Goal: Transaction & Acquisition: Subscribe to service/newsletter

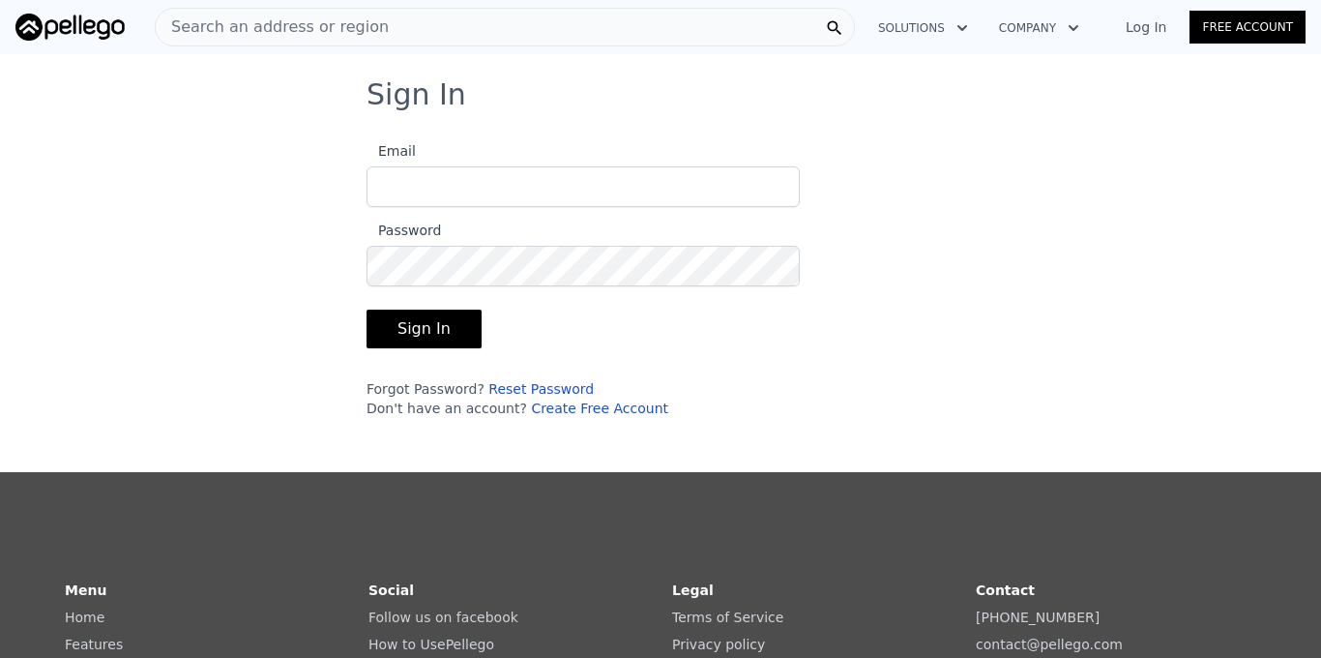
click at [453, 195] on input "Email" at bounding box center [583, 186] width 433 height 41
click at [412, 326] on button "Sign In" at bounding box center [424, 329] width 115 height 39
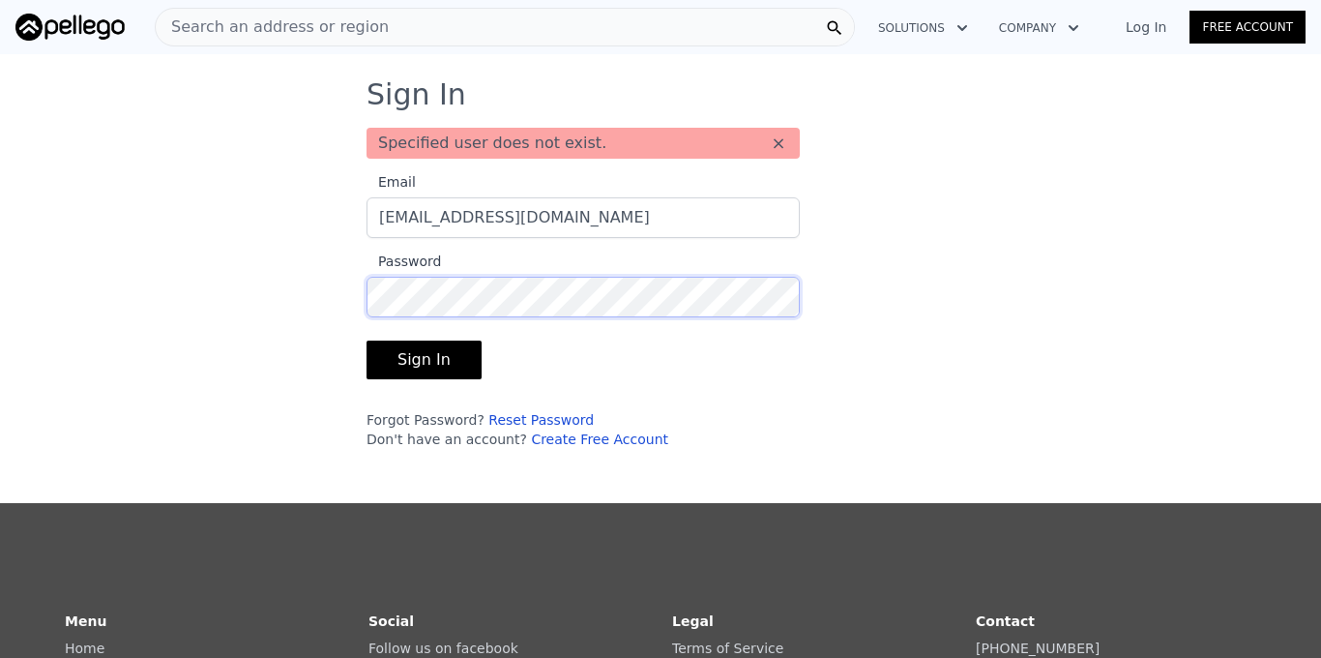
click at [298, 291] on div "Sign In Specified user does not exist. × Email [EMAIL_ADDRESS][DOMAIN_NAME] Pas…" at bounding box center [660, 270] width 1321 height 387
click at [375, 357] on button "Sign In" at bounding box center [424, 360] width 115 height 39
click at [1153, 25] on link "Log In" at bounding box center [1146, 26] width 87 height 19
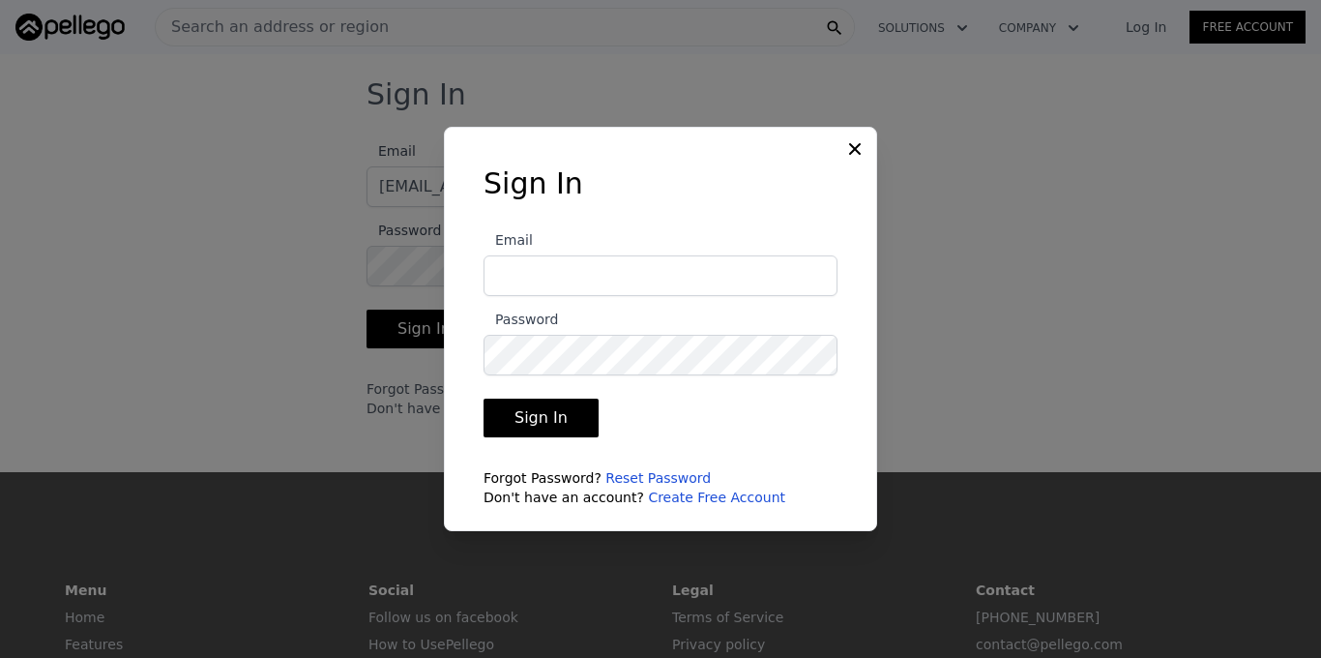
click at [658, 282] on input "Email" at bounding box center [661, 275] width 354 height 41
click at [262, 258] on div at bounding box center [660, 329] width 1321 height 658
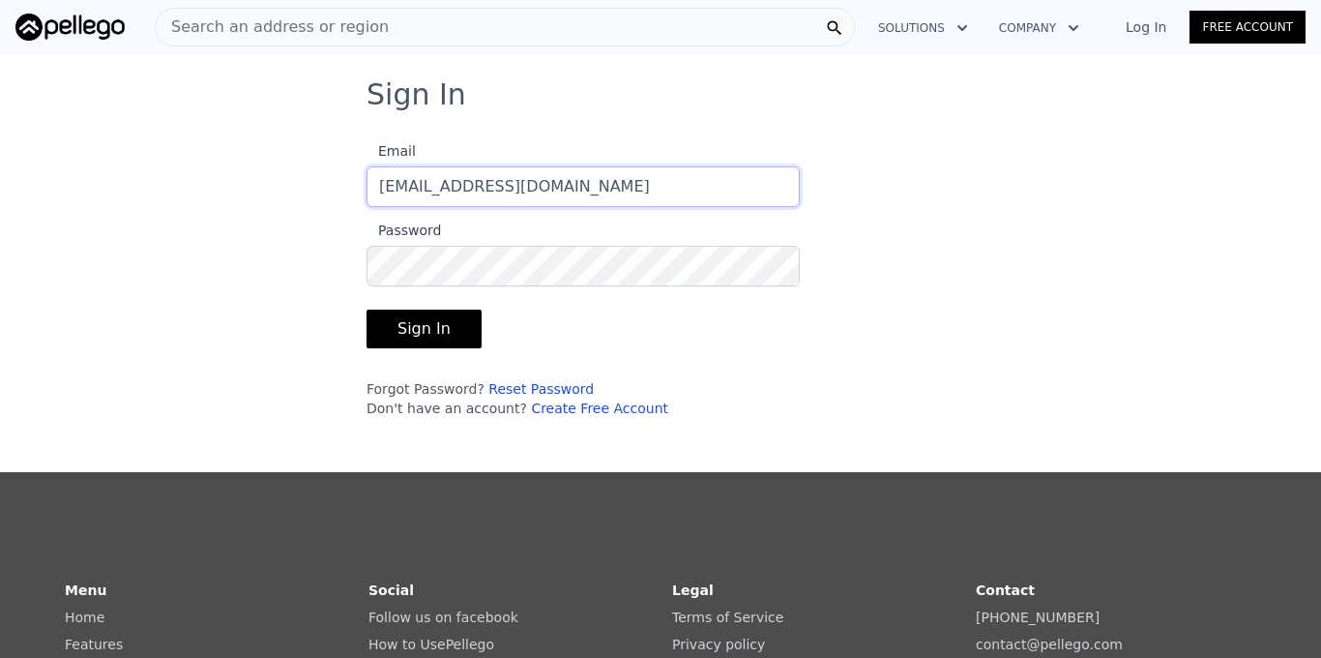
click at [634, 189] on input "[EMAIL_ADDRESS][DOMAIN_NAME]" at bounding box center [583, 186] width 433 height 41
click at [276, 265] on div "Sign In Email [EMAIL_ADDRESS][DOMAIN_NAME] Password Sign In Forgot Password? Re…" at bounding box center [660, 255] width 1321 height 356
click at [411, 336] on button "Sign In" at bounding box center [424, 329] width 115 height 39
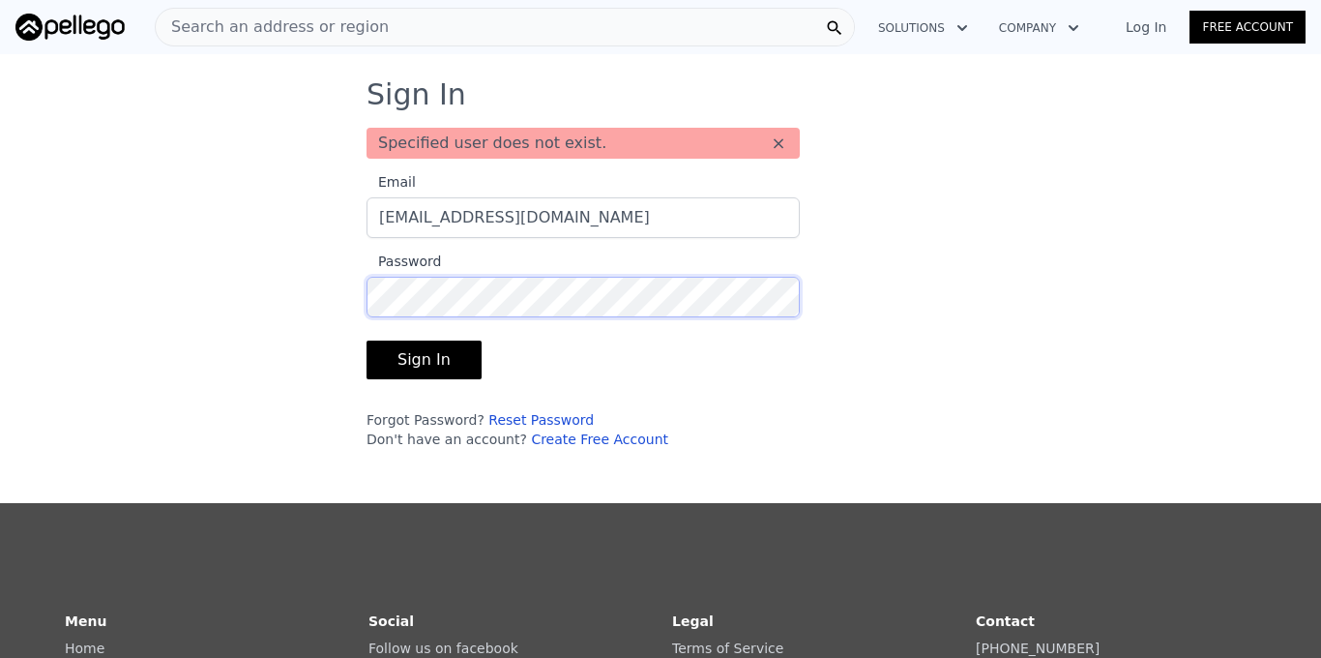
click at [300, 308] on div "Sign In Specified user does not exist. × Email [EMAIL_ADDRESS][DOMAIN_NAME] Pas…" at bounding box center [660, 270] width 1321 height 387
click at [404, 358] on button "Sign In" at bounding box center [424, 360] width 115 height 39
click at [598, 210] on input "[EMAIL_ADDRESS][DOMAIN_NAME]" at bounding box center [583, 217] width 433 height 41
type input "[EMAIL_ADDRESS][DOMAIN_NAME]"
click at [314, 304] on div "Sign In Specified user does not exist. × Email [EMAIL_ADDRESS][DOMAIN_NAME] Pas…" at bounding box center [660, 270] width 1321 height 387
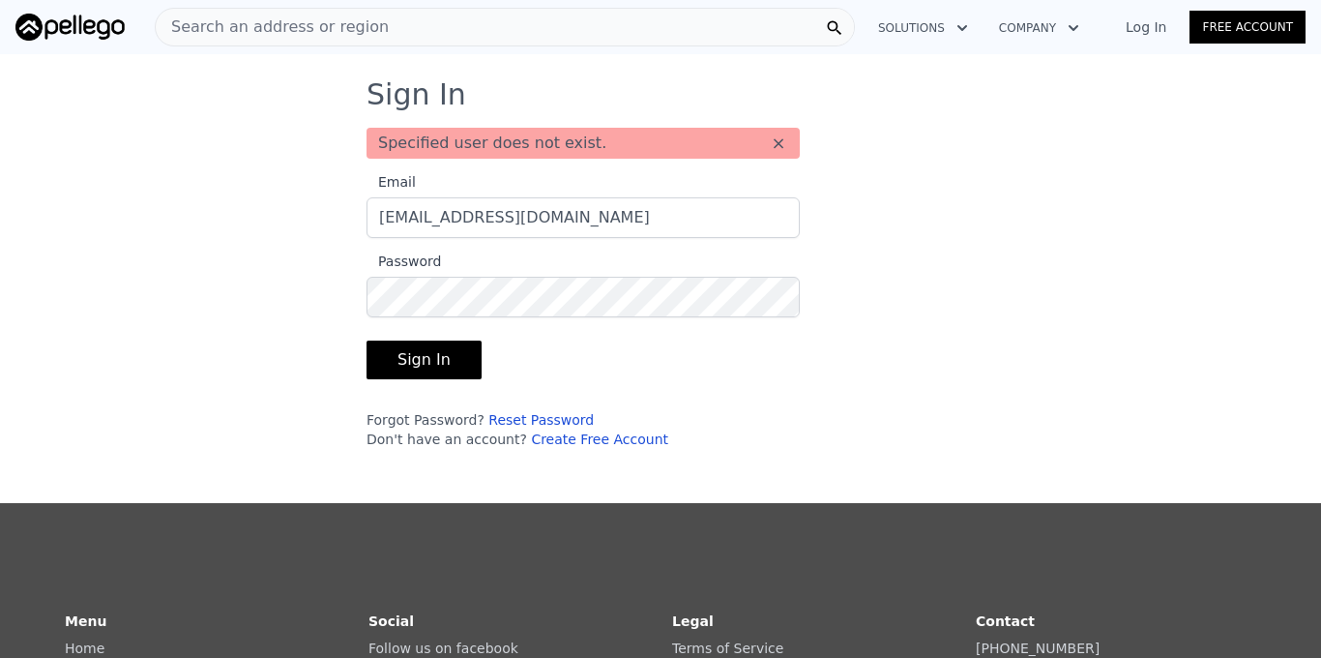
click at [405, 355] on button "Sign In" at bounding box center [424, 360] width 115 height 39
click at [332, 309] on div "Sign In Specified user does not exist. × Email [EMAIL_ADDRESS][DOMAIN_NAME] Pas…" at bounding box center [660, 270] width 1321 height 387
click at [346, 287] on div "Sign In Specified user does not exist. × Email [EMAIL_ADDRESS][DOMAIN_NAME] Pas…" at bounding box center [661, 270] width 650 height 387
click at [440, 359] on button "Sign In" at bounding box center [424, 360] width 115 height 39
click at [62, 24] on img at bounding box center [69, 27] width 109 height 27
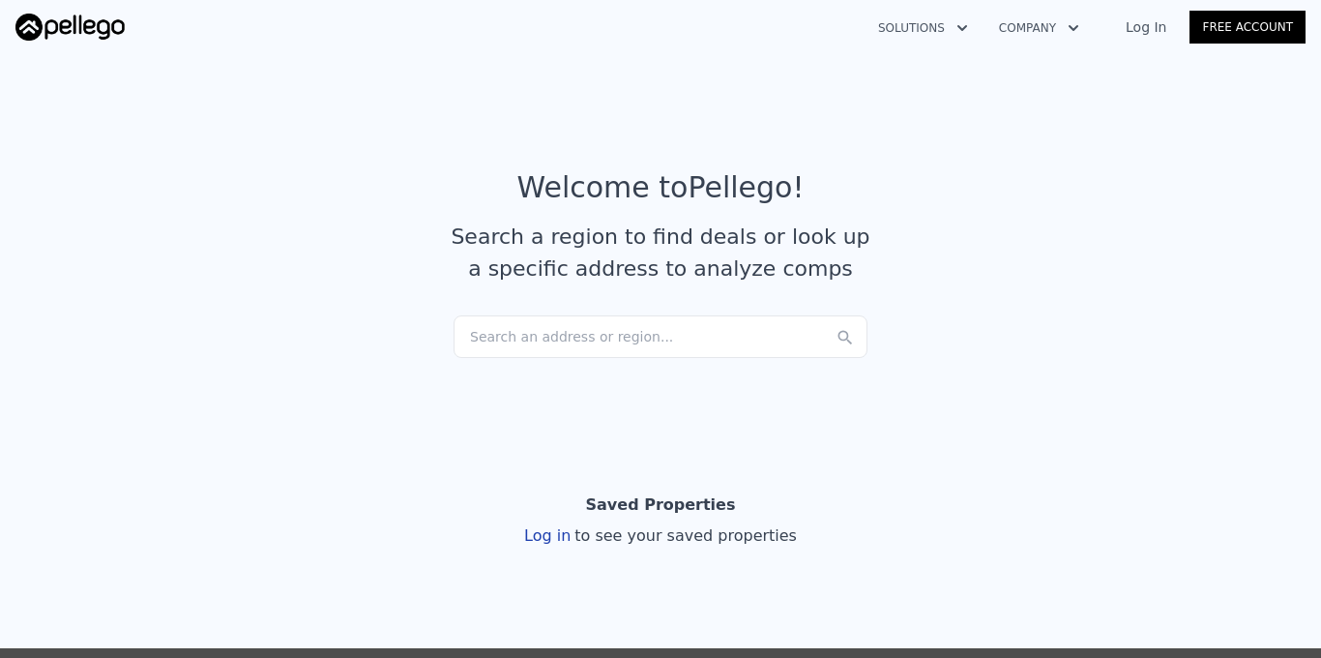
click at [70, 30] on img at bounding box center [69, 27] width 109 height 27
click at [1150, 29] on link "Log In" at bounding box center [1146, 26] width 87 height 19
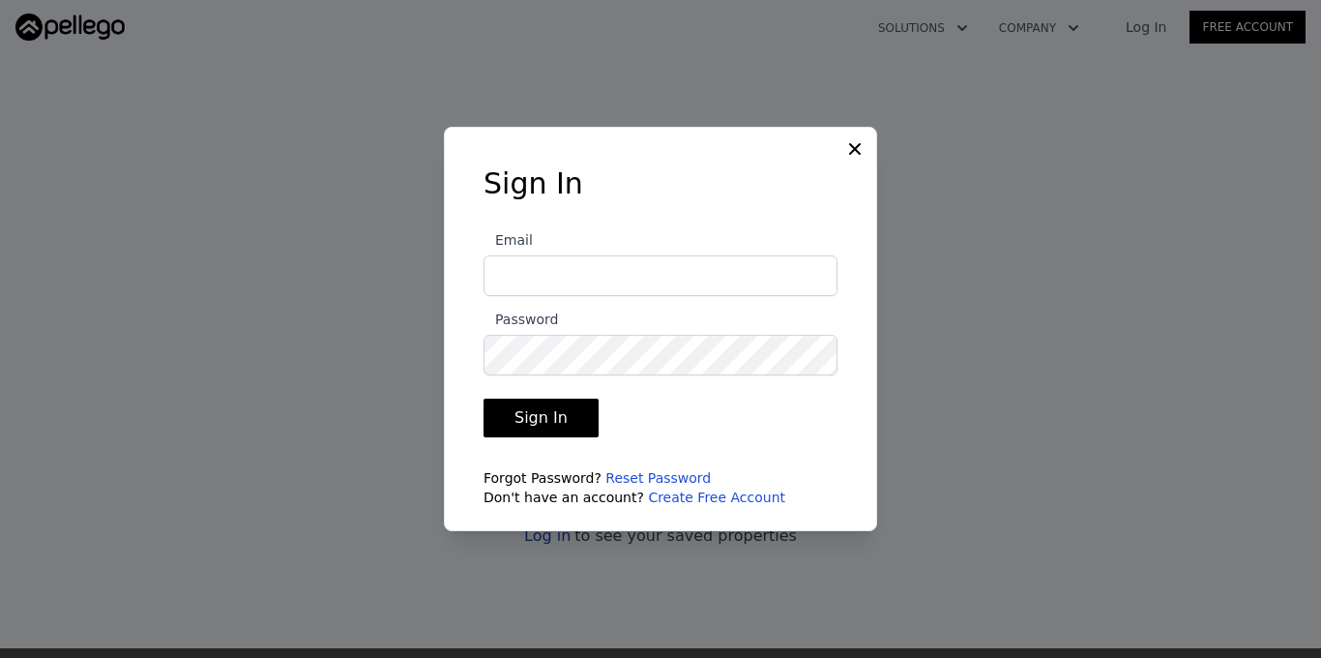
click at [527, 271] on input "Email" at bounding box center [661, 275] width 354 height 41
type input "[EMAIL_ADDRESS][DOMAIN_NAME]"
click at [858, 149] on icon at bounding box center [854, 148] width 19 height 19
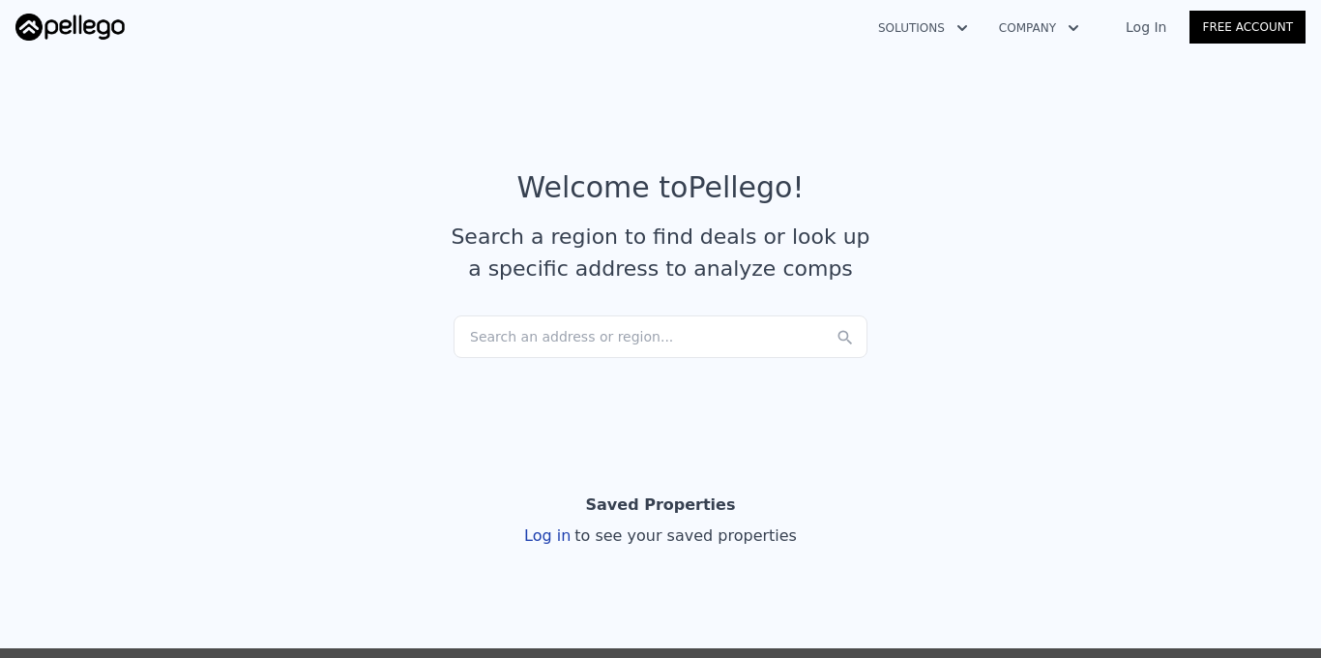
click at [1156, 33] on link "Log In" at bounding box center [1146, 26] width 87 height 19
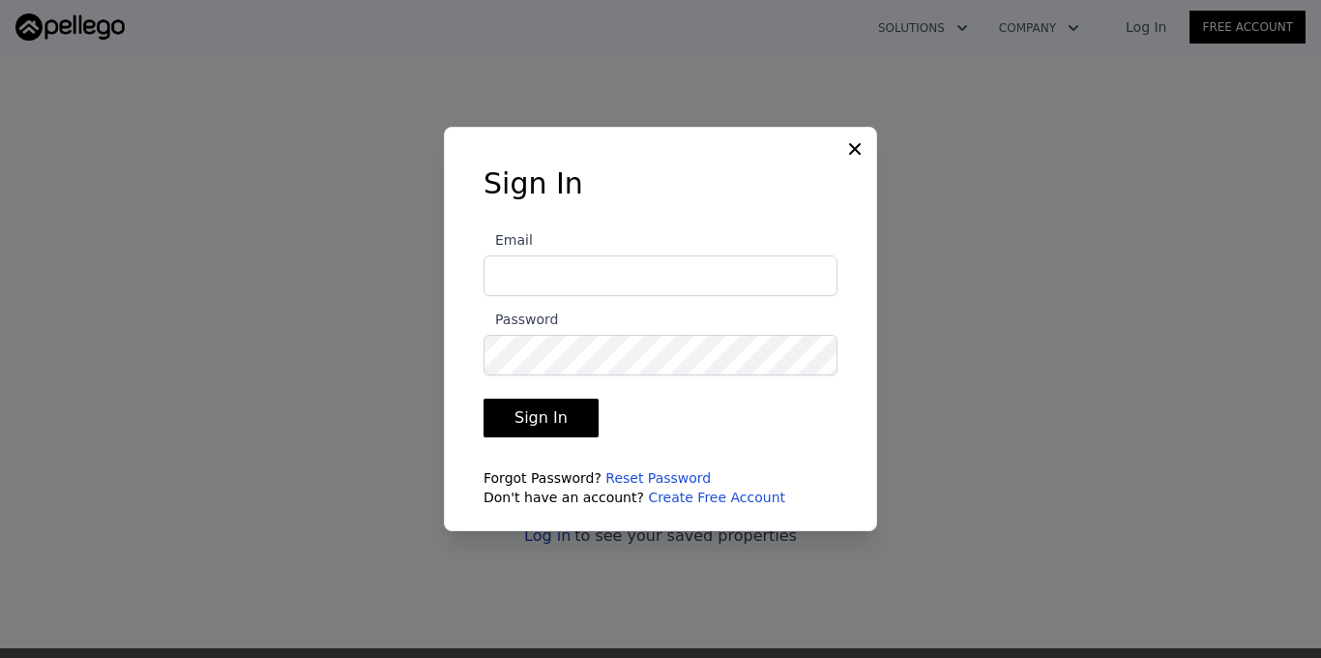
click at [577, 279] on input "Email" at bounding box center [661, 275] width 354 height 41
type input "[EMAIL_ADDRESS][DOMAIN_NAME]"
click at [529, 423] on button "Sign In" at bounding box center [541, 418] width 115 height 39
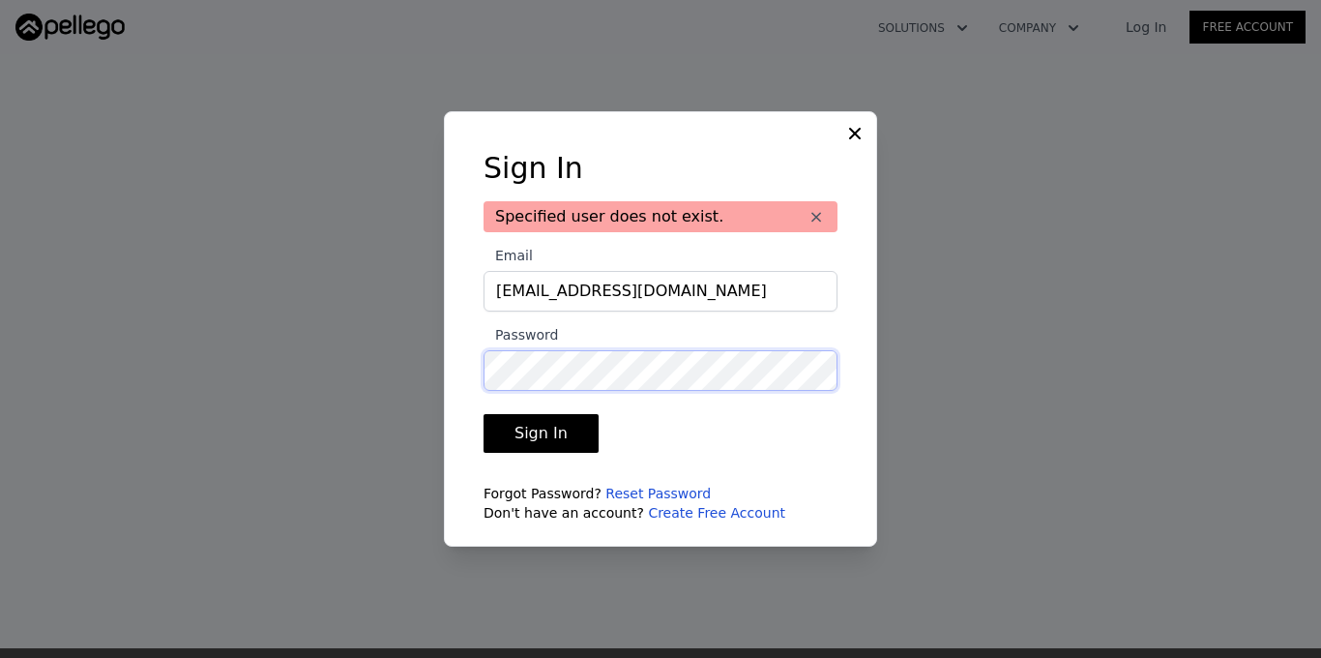
click at [454, 371] on div "Sign In Specified user does not exist. × Email [EMAIL_ADDRESS][DOMAIN_NAME] Pas…" at bounding box center [661, 344] width 416 height 387
click at [527, 432] on button "Sign In" at bounding box center [541, 433] width 115 height 39
click at [855, 132] on icon at bounding box center [855, 134] width 12 height 12
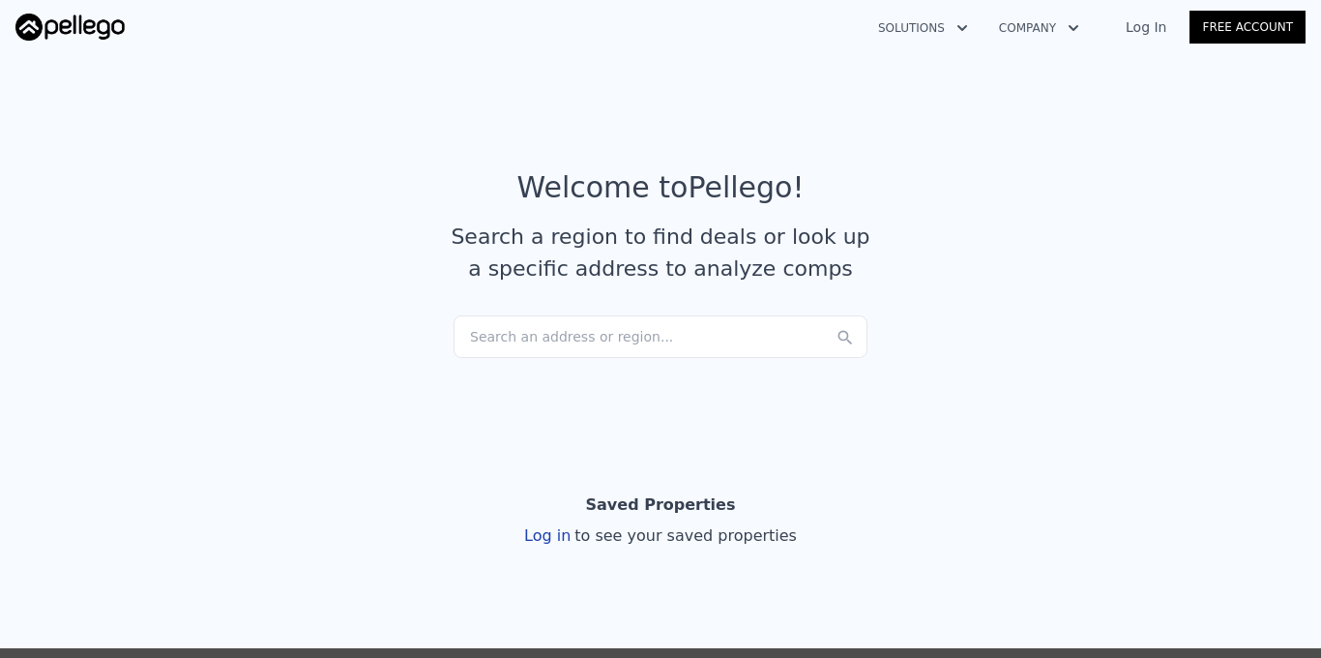
click at [1140, 32] on link "Log In" at bounding box center [1146, 26] width 87 height 19
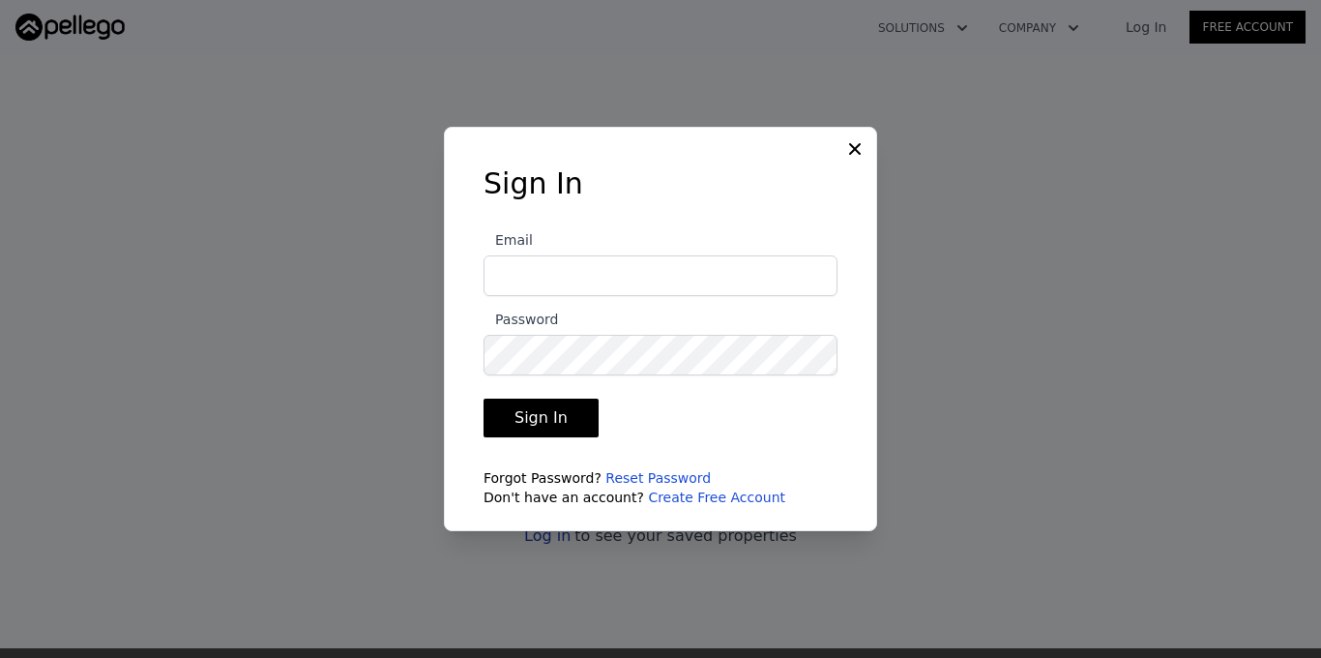
click at [861, 145] on icon at bounding box center [854, 148] width 19 height 19
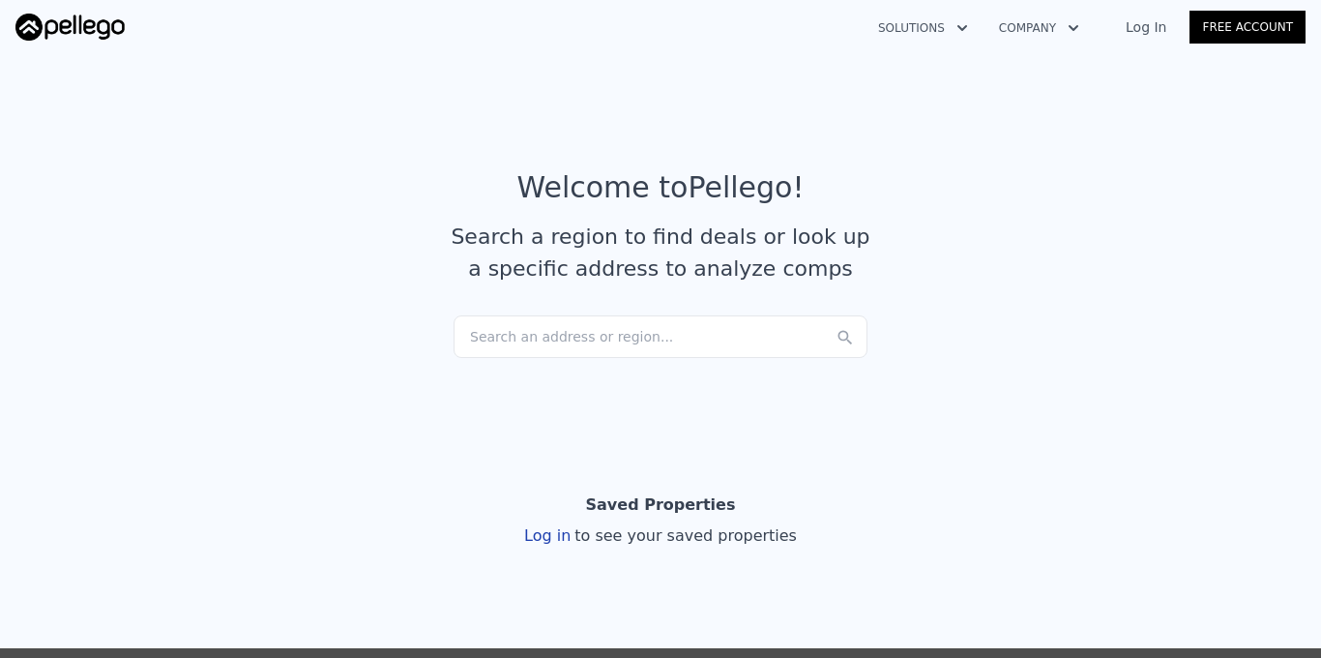
click at [1154, 34] on link "Log In" at bounding box center [1146, 26] width 87 height 19
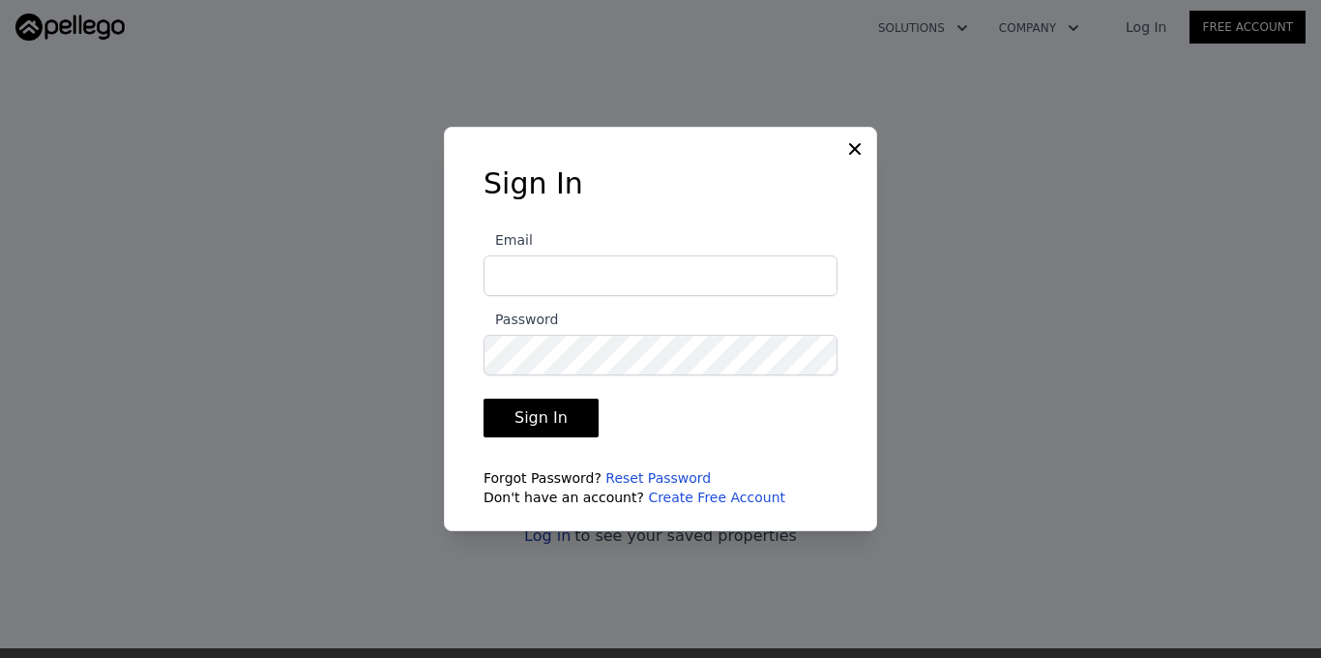
click at [850, 152] on icon at bounding box center [855, 149] width 12 height 12
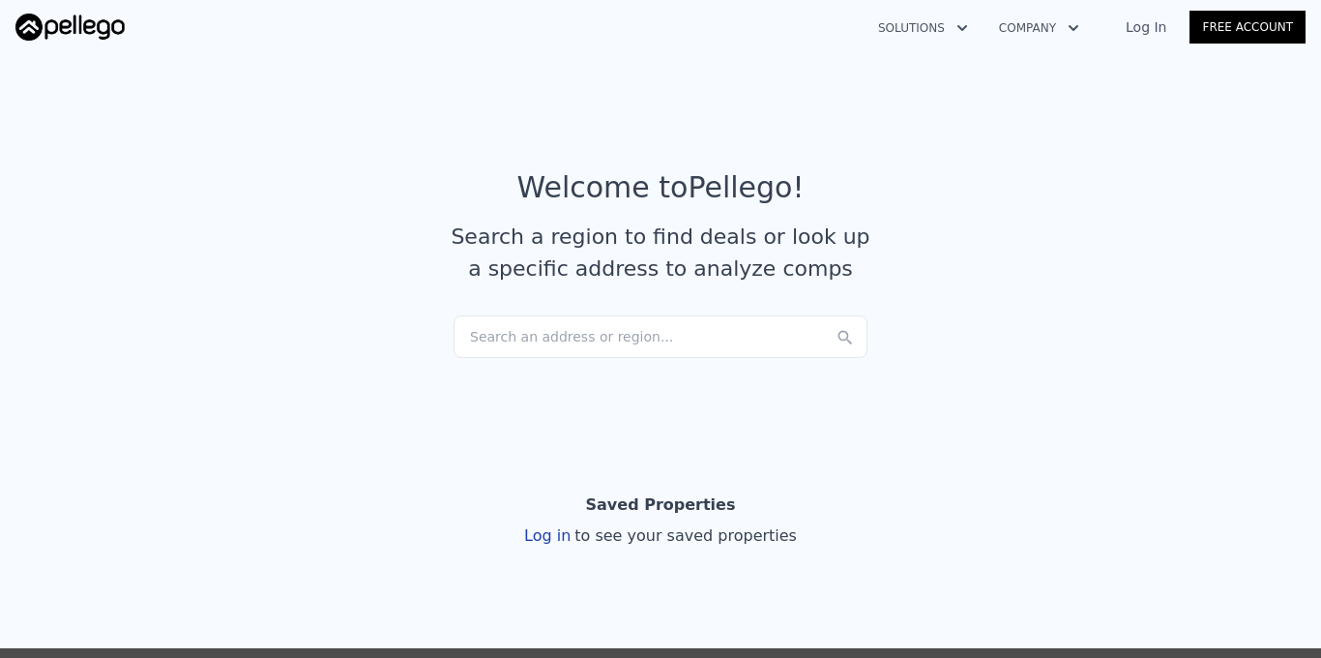
click at [1234, 34] on link "Free Account" at bounding box center [1248, 27] width 116 height 33
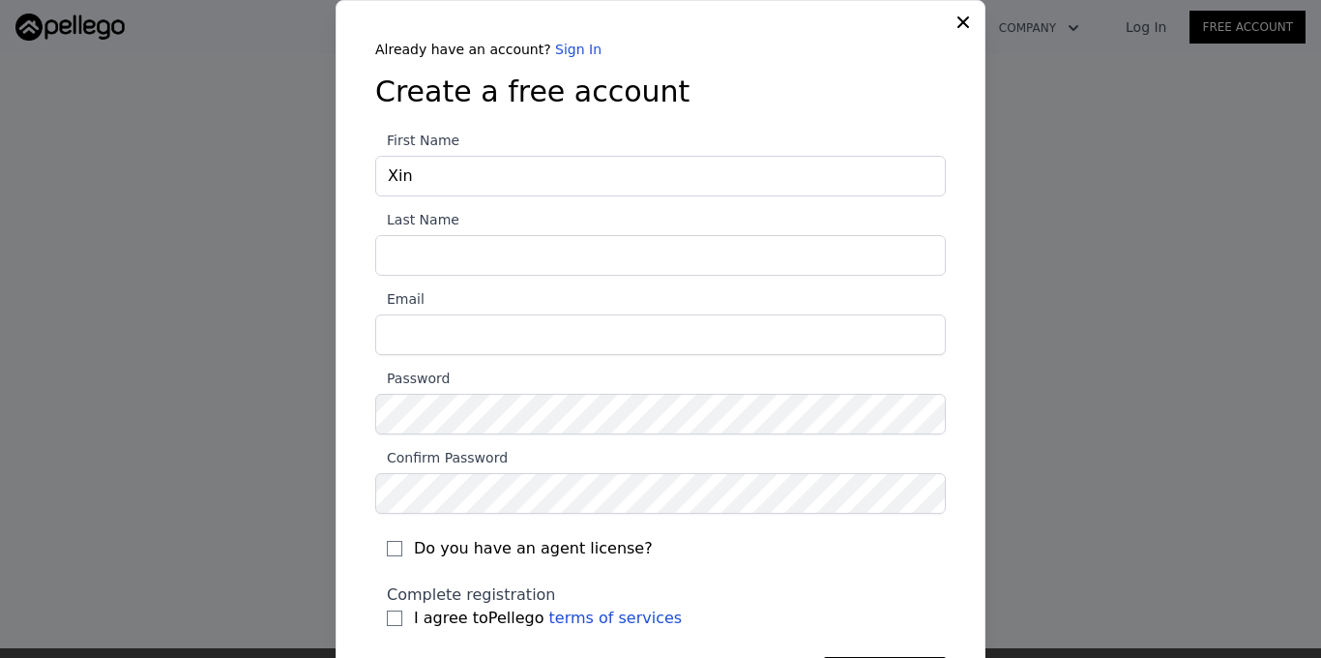
type input "Xinjing"
type input "[PERSON_NAME]"
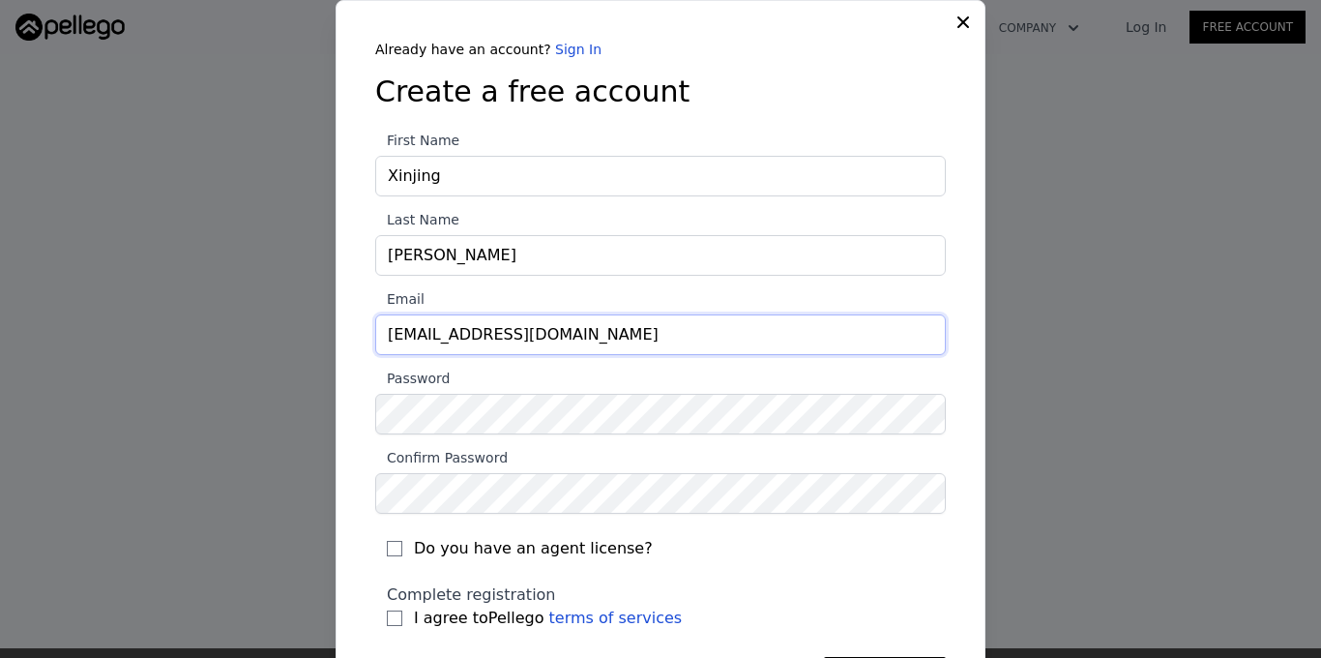
drag, startPoint x: 554, startPoint y: 338, endPoint x: 277, endPoint y: 327, distance: 277.8
click at [277, 327] on div "​ Already have an account? Sign In Create a free account First Name Xinjing Las…" at bounding box center [660, 367] width 1321 height 735
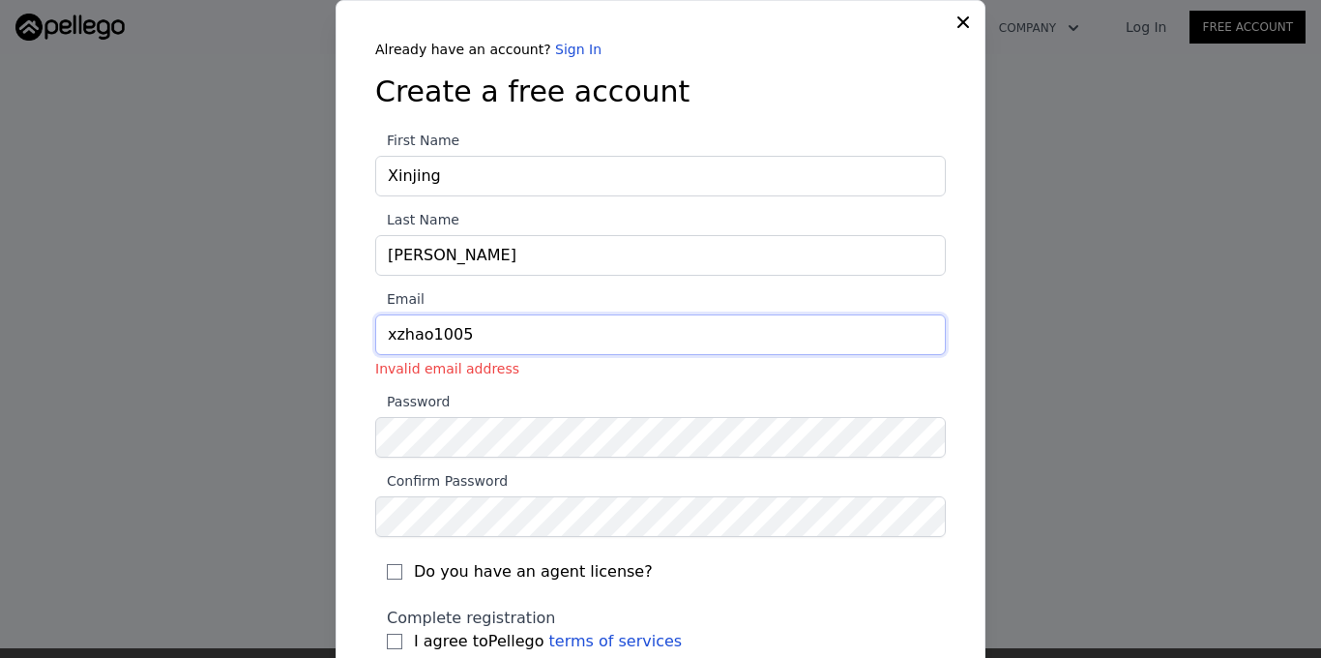
type input "[EMAIL_ADDRESS][DOMAIN_NAME]"
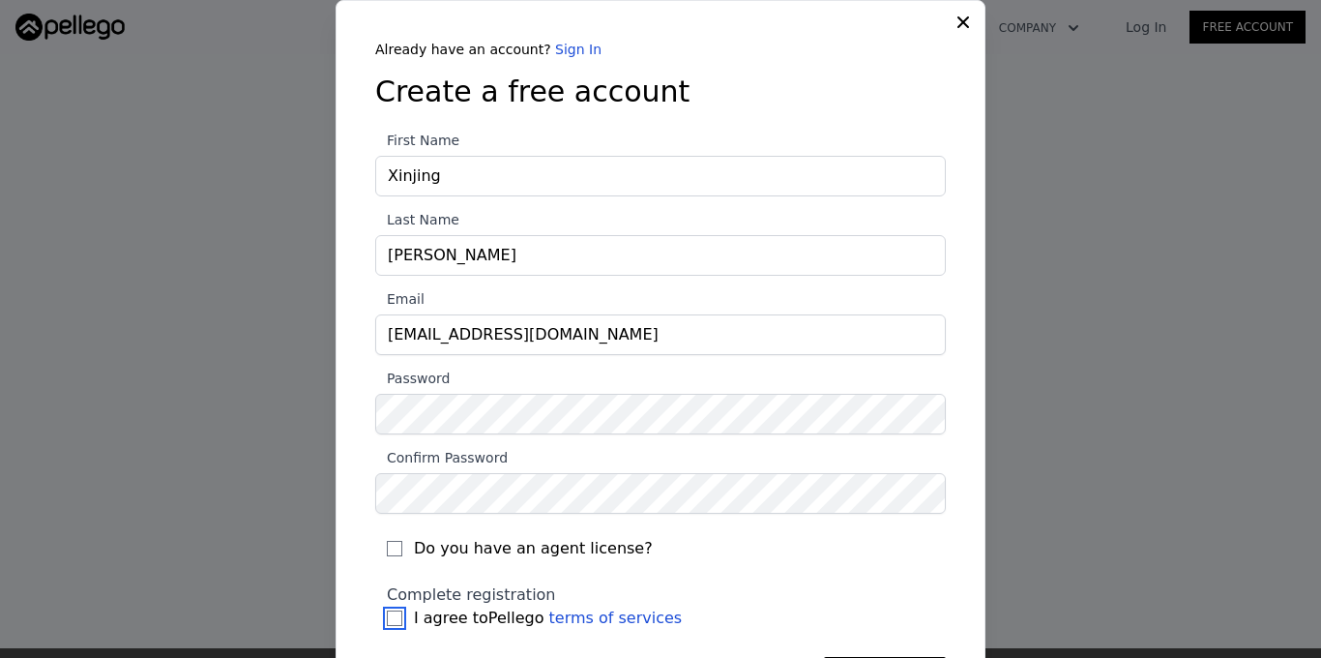
click at [394, 618] on input "I agree to Pellego terms of services" at bounding box center [394, 617] width 15 height 15
checkbox input "true"
click at [761, 570] on div "Do you have an agent license?" at bounding box center [660, 543] width 571 height 58
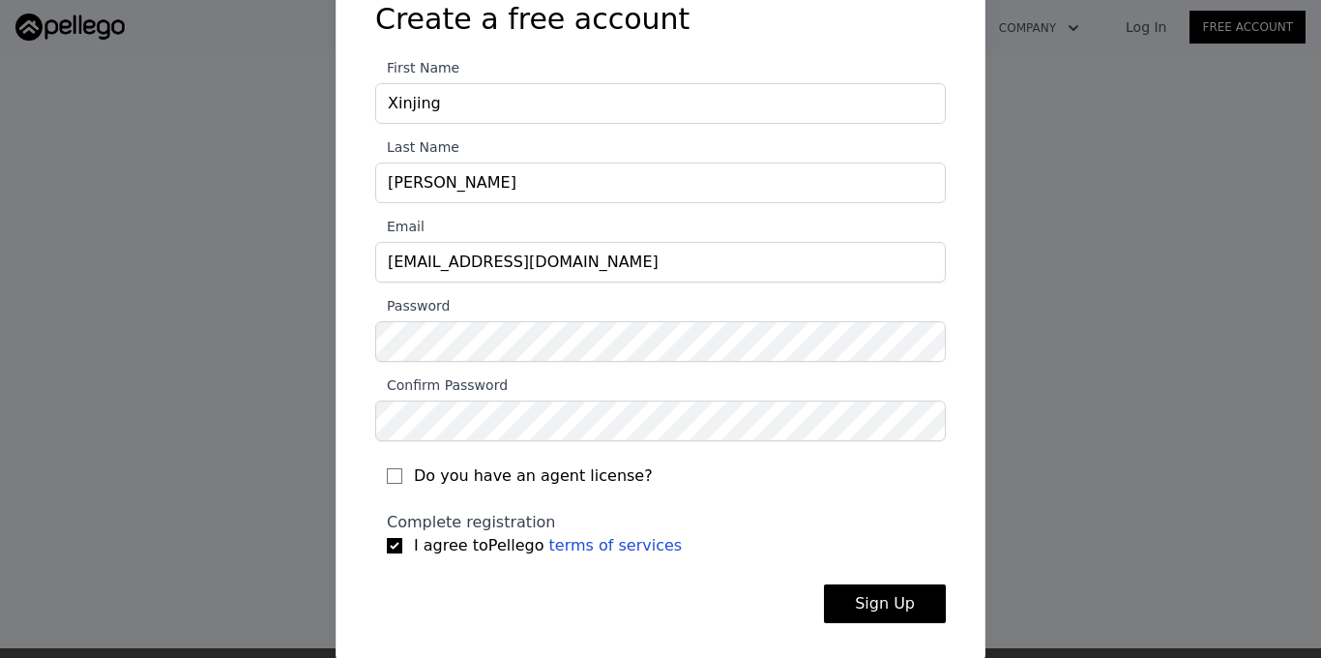
scroll to position [77, 0]
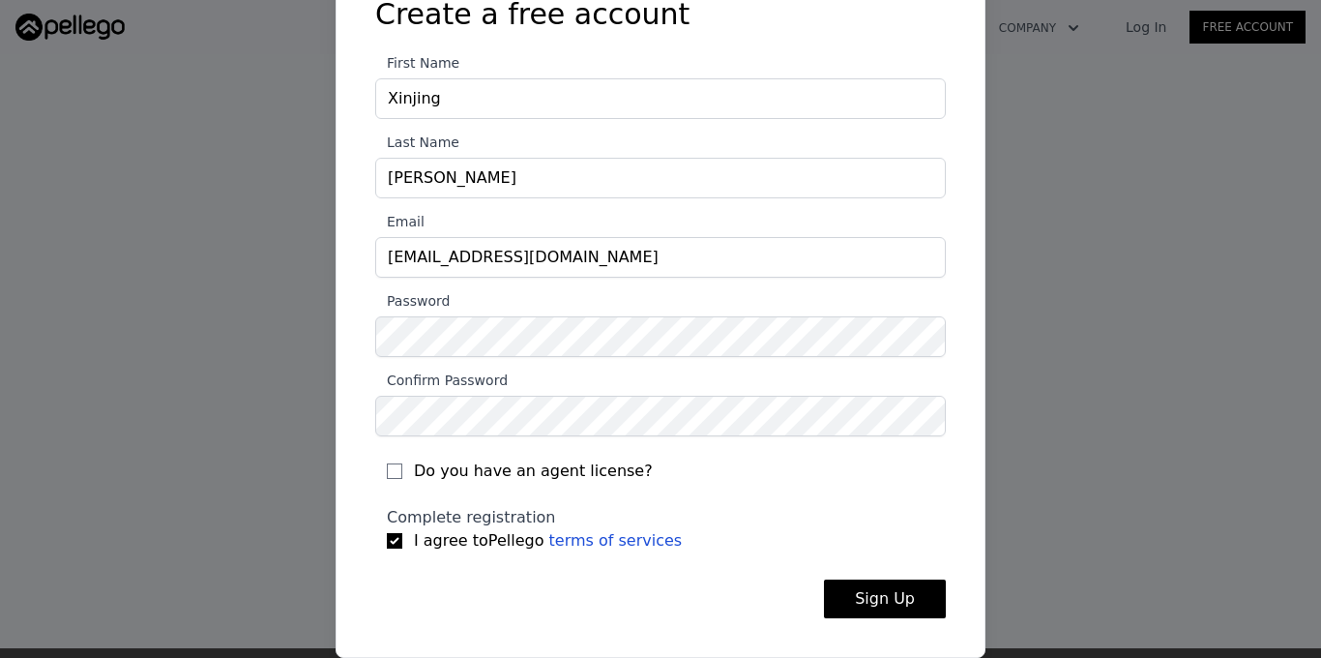
click at [845, 591] on button "Sign Up" at bounding box center [885, 598] width 122 height 39
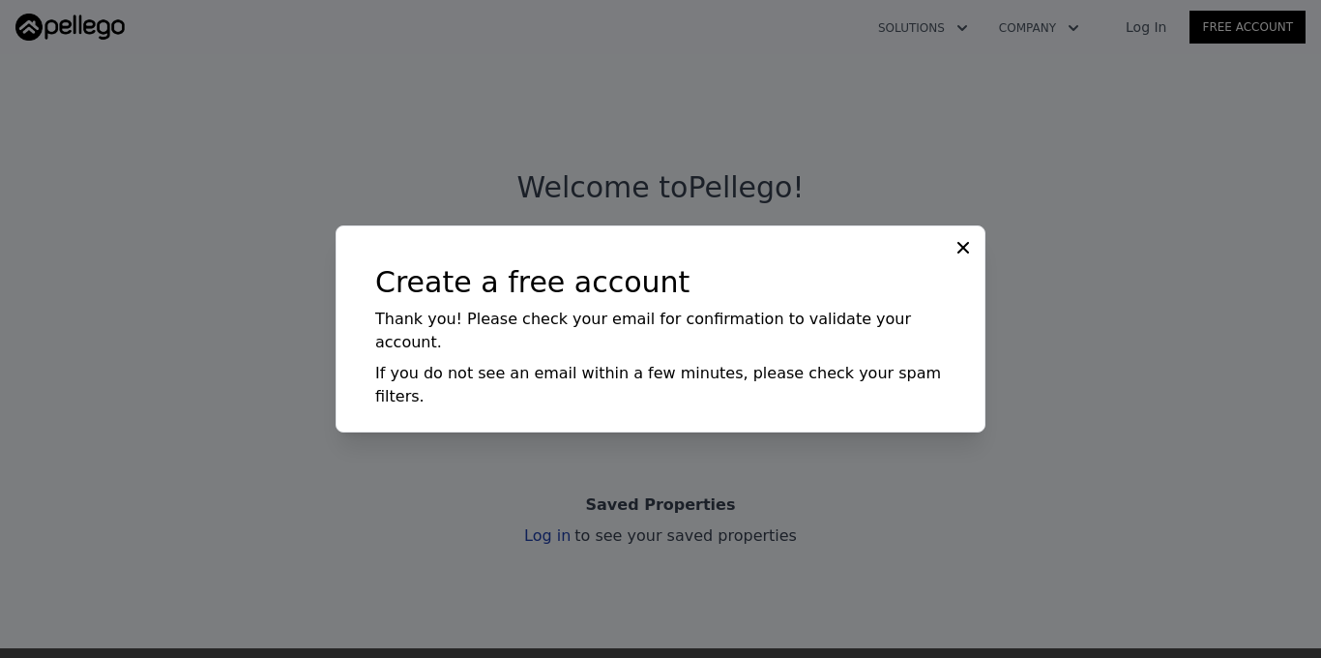
scroll to position [0, 0]
click at [962, 257] on icon at bounding box center [963, 247] width 19 height 19
